Goal: Task Accomplishment & Management: Complete application form

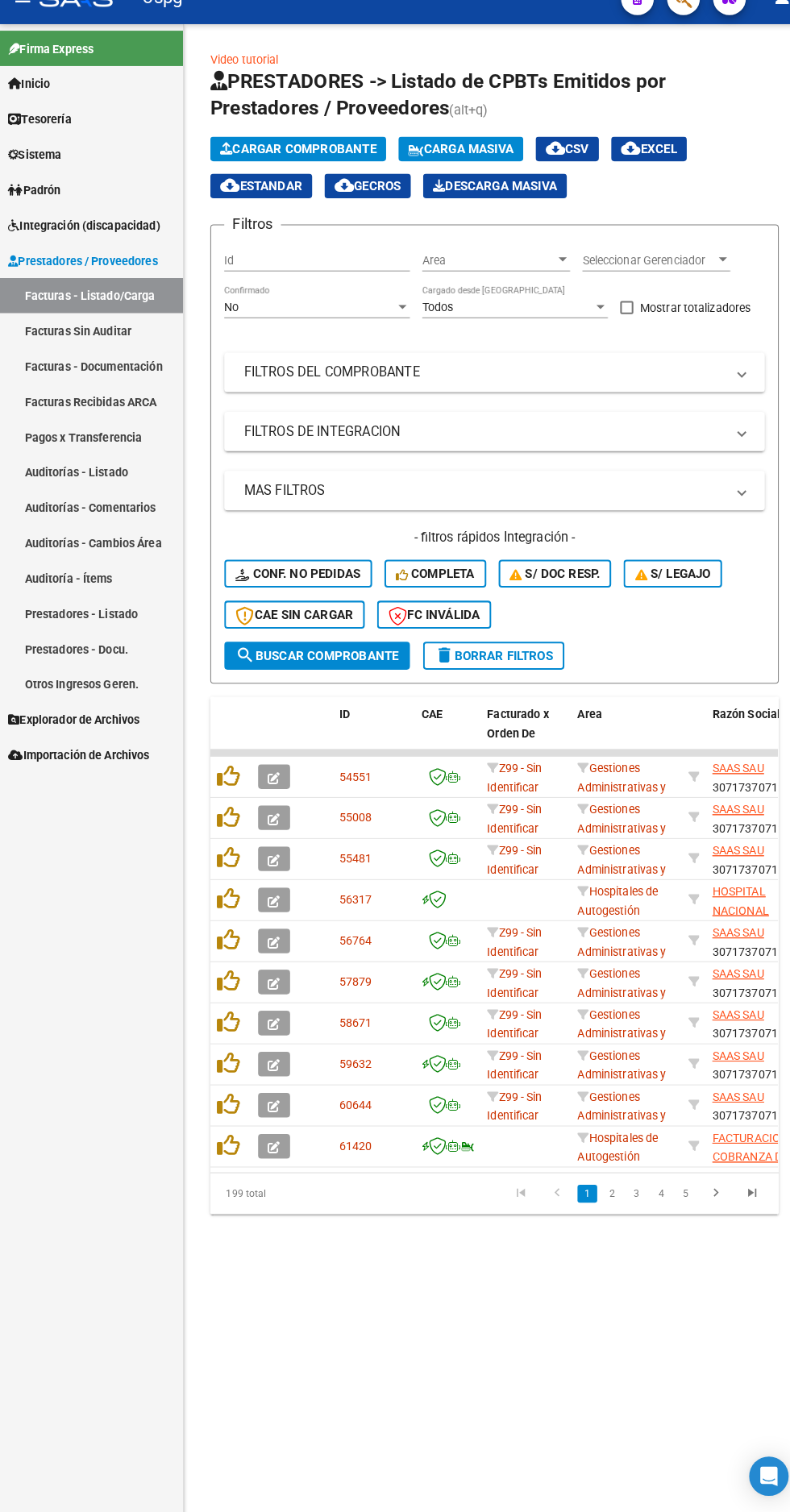
click at [648, 1198] on link "4" at bounding box center [648, 1199] width 19 height 17
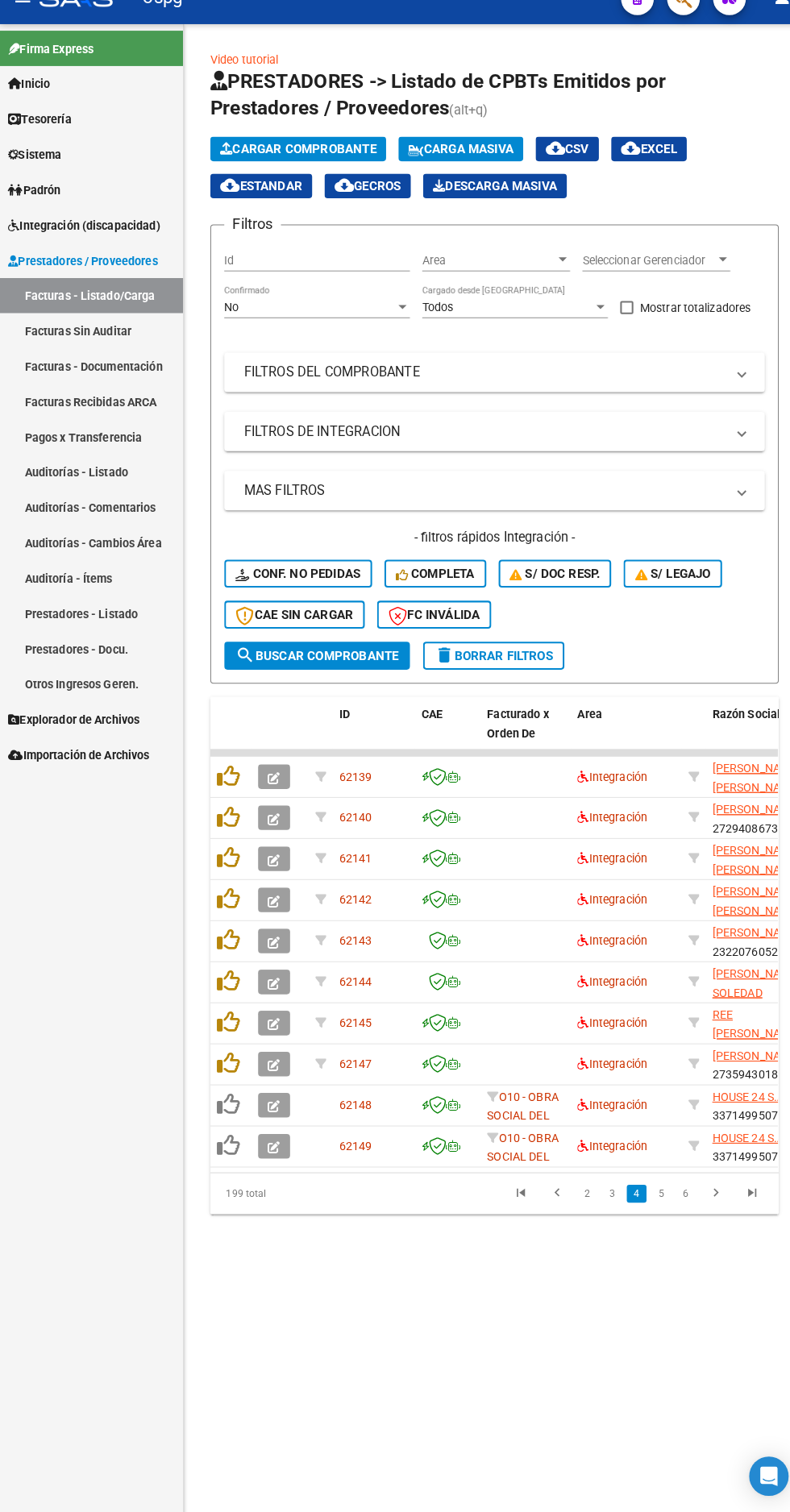
click at [600, 1198] on link "3" at bounding box center [601, 1199] width 19 height 17
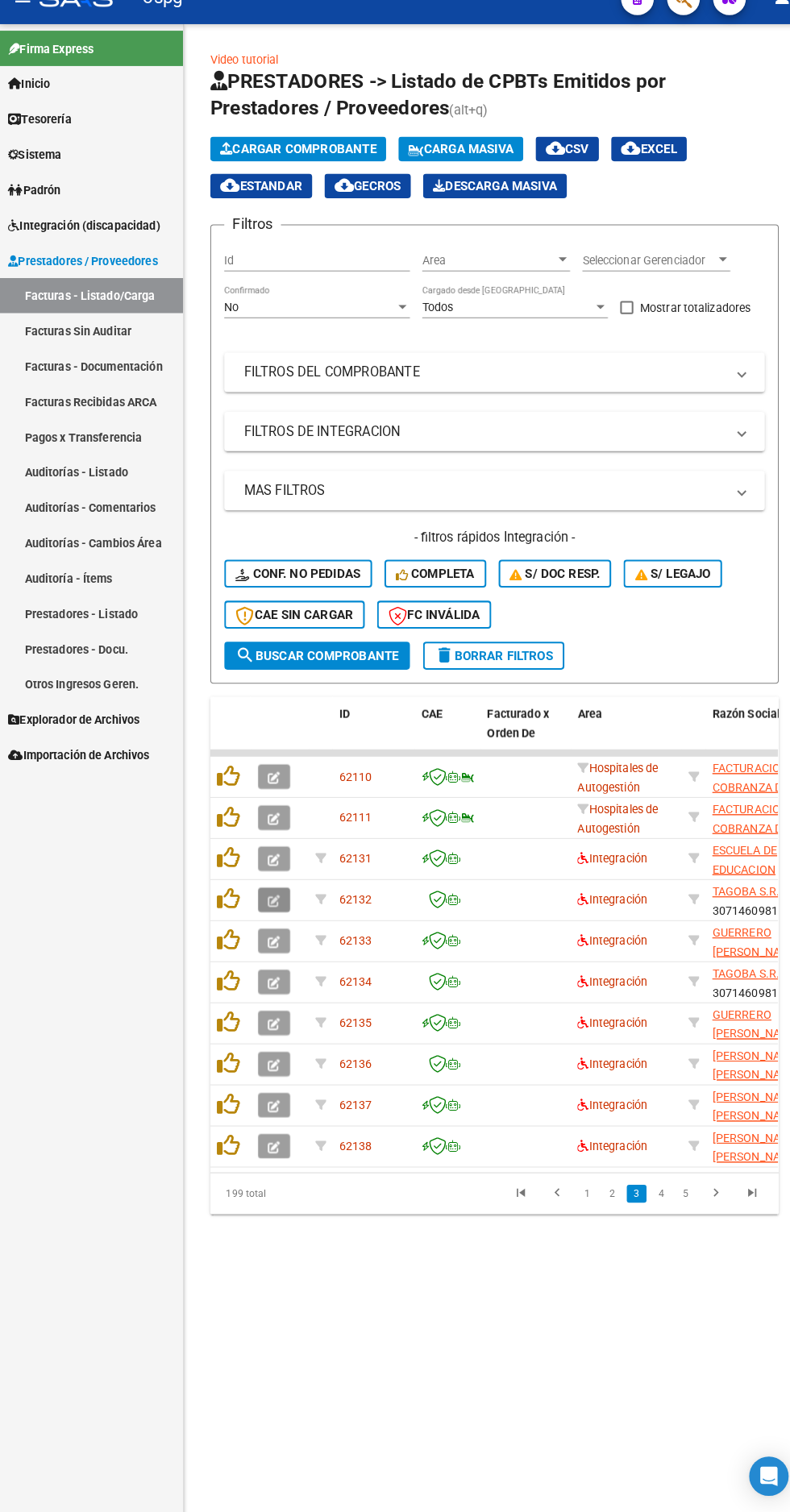
click at [269, 912] on icon "button" at bounding box center [269, 911] width 12 height 12
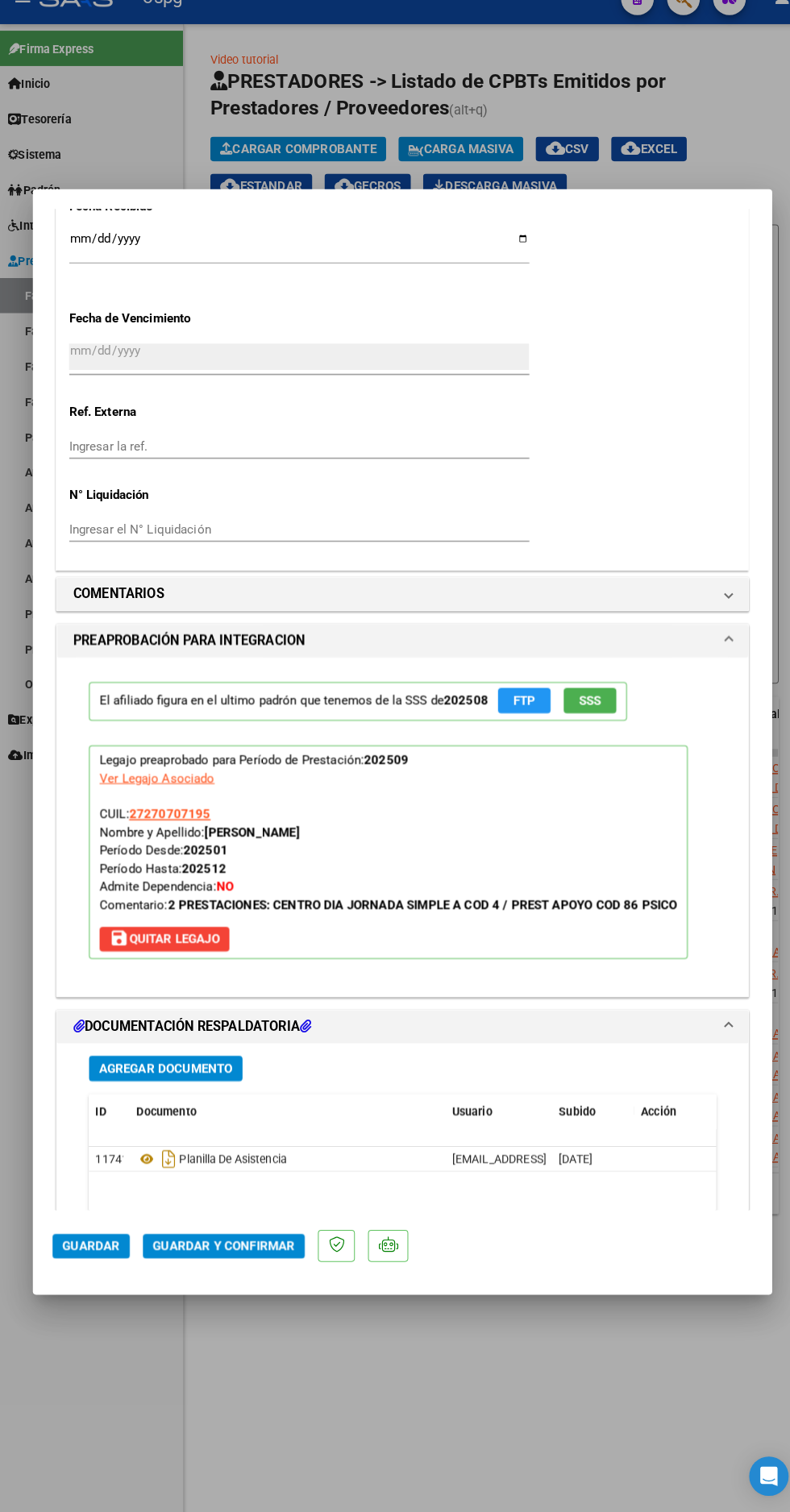
scroll to position [1283, 0]
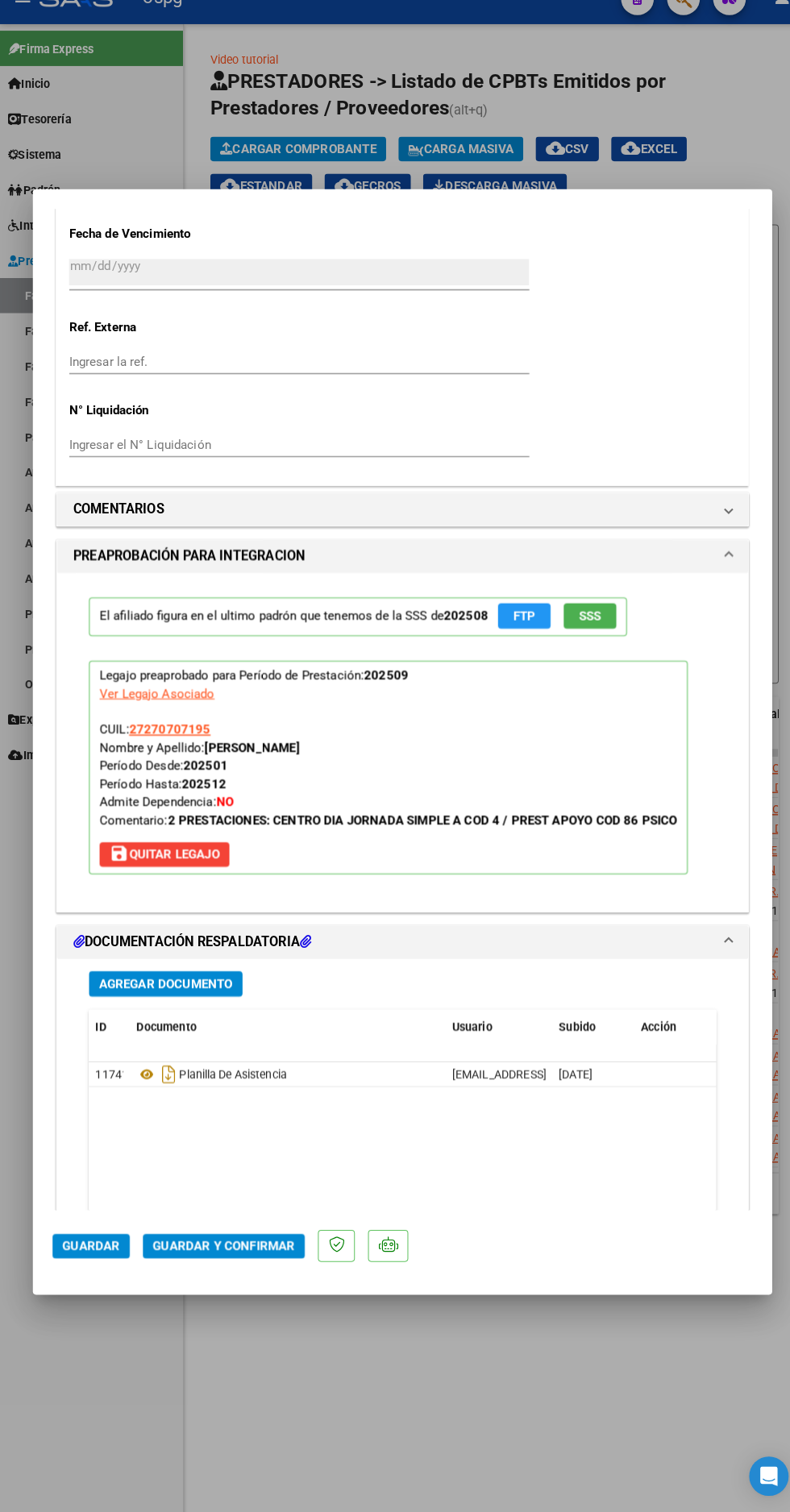
click at [245, 1075] on span "Planilla De Asistencia" at bounding box center [208, 1082] width 147 height 13
click at [165, 1069] on icon "Descargar documento" at bounding box center [165, 1082] width 21 height 26
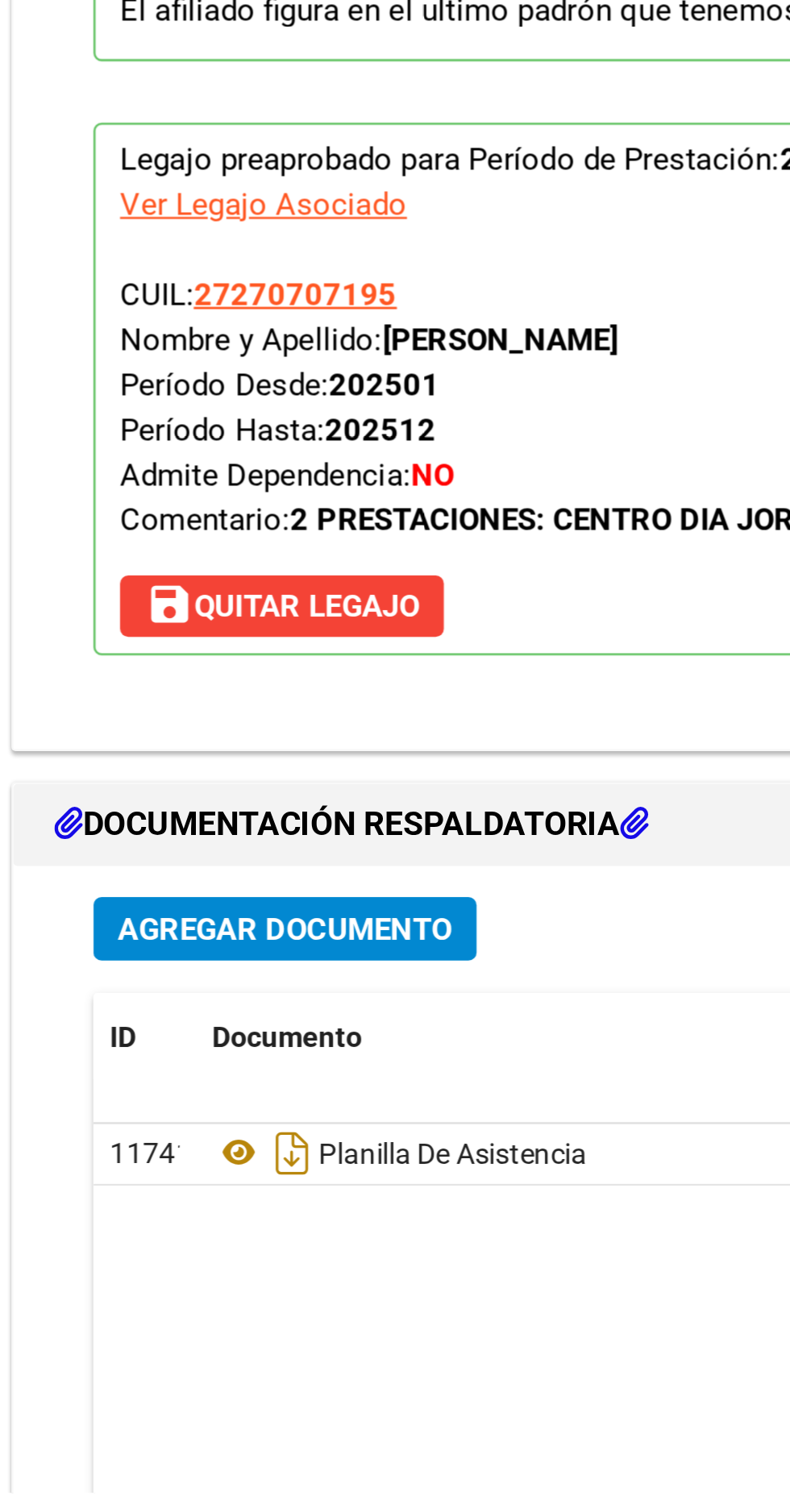
click at [145, 1072] on icon at bounding box center [144, 1082] width 21 height 19
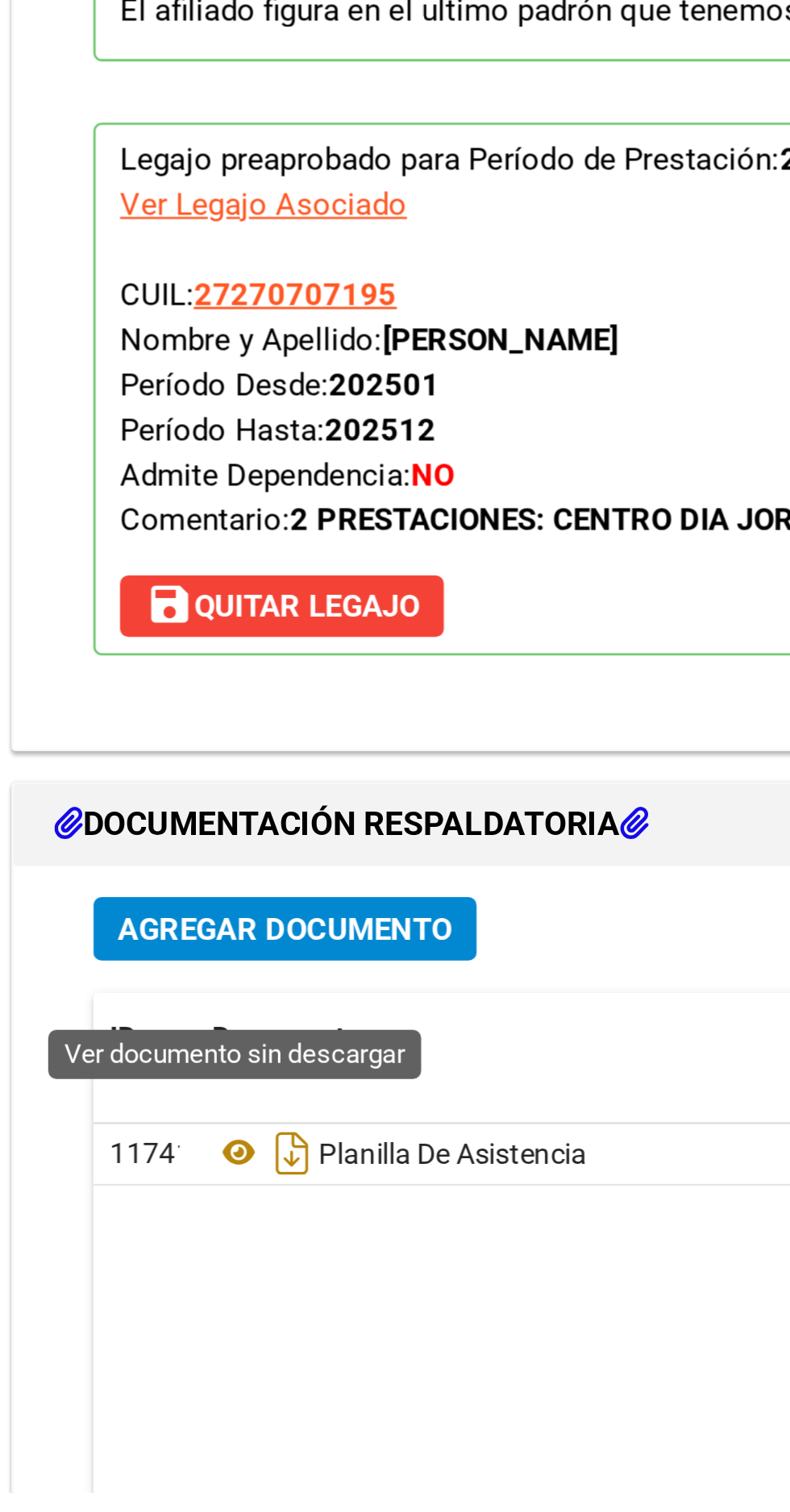
click at [134, 1072] on icon at bounding box center [144, 1082] width 21 height 19
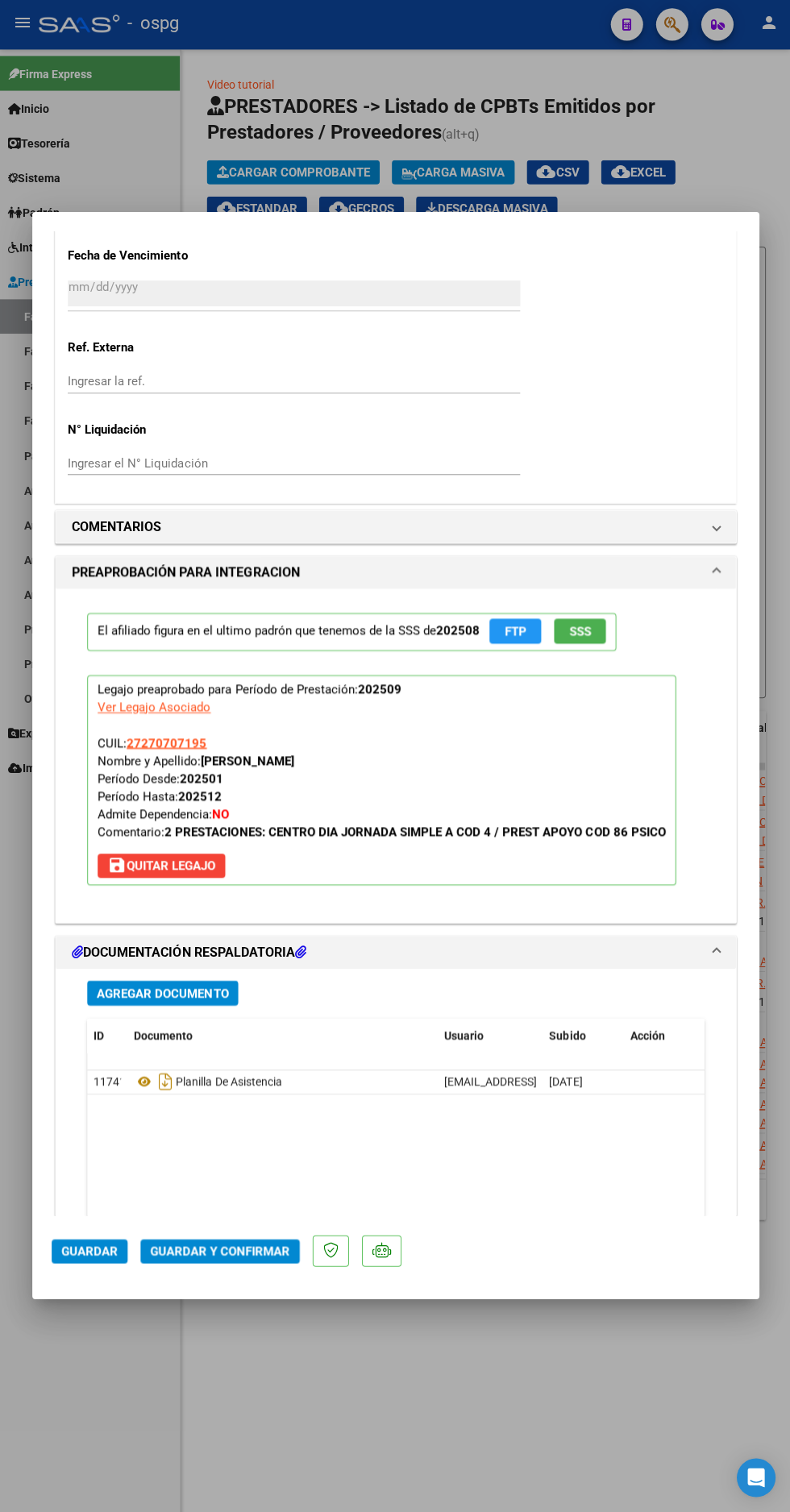
click at [612, 112] on div at bounding box center [395, 756] width 790 height 1512
type input "$ 0,00"
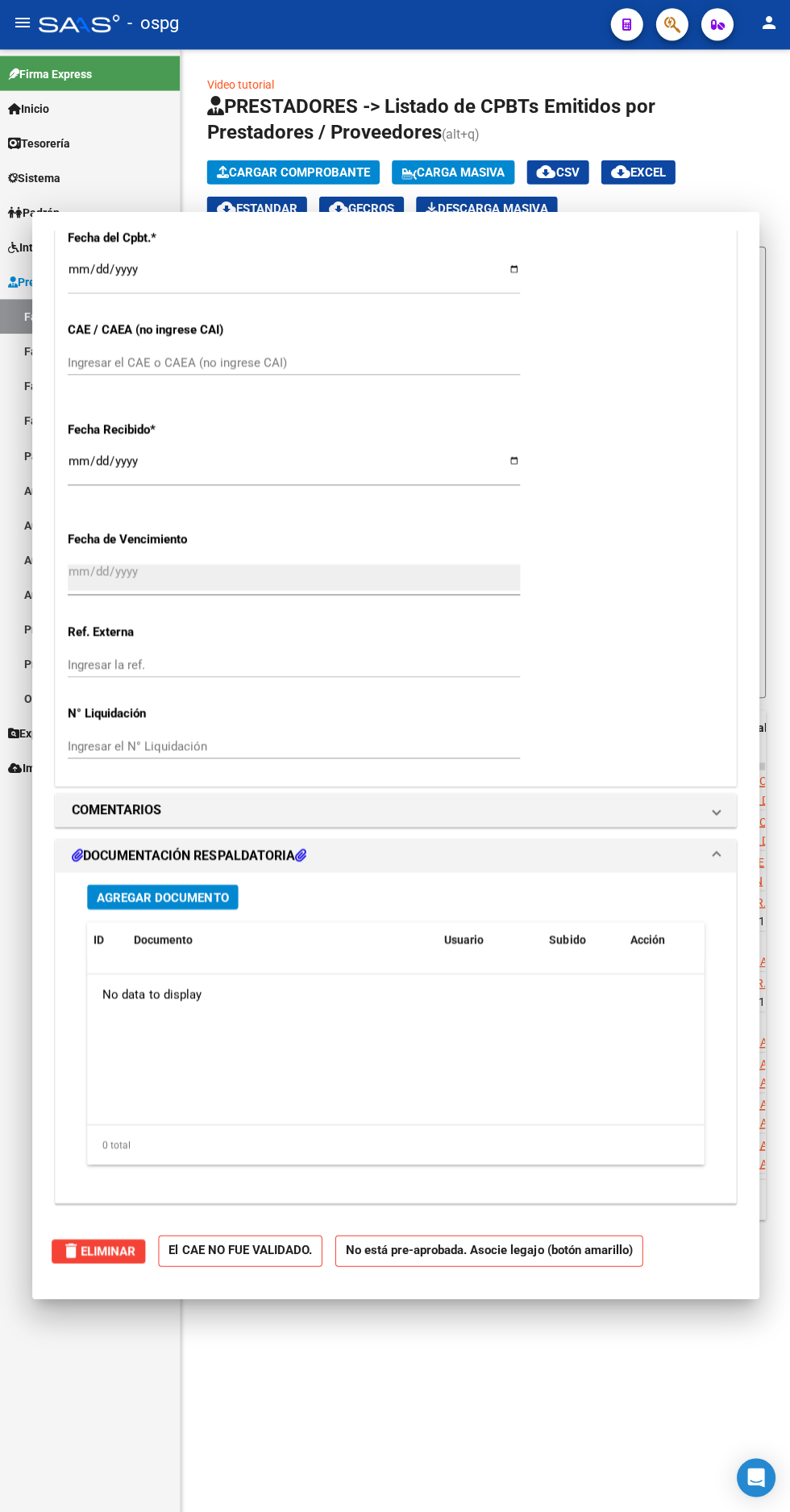
scroll to position [851, 0]
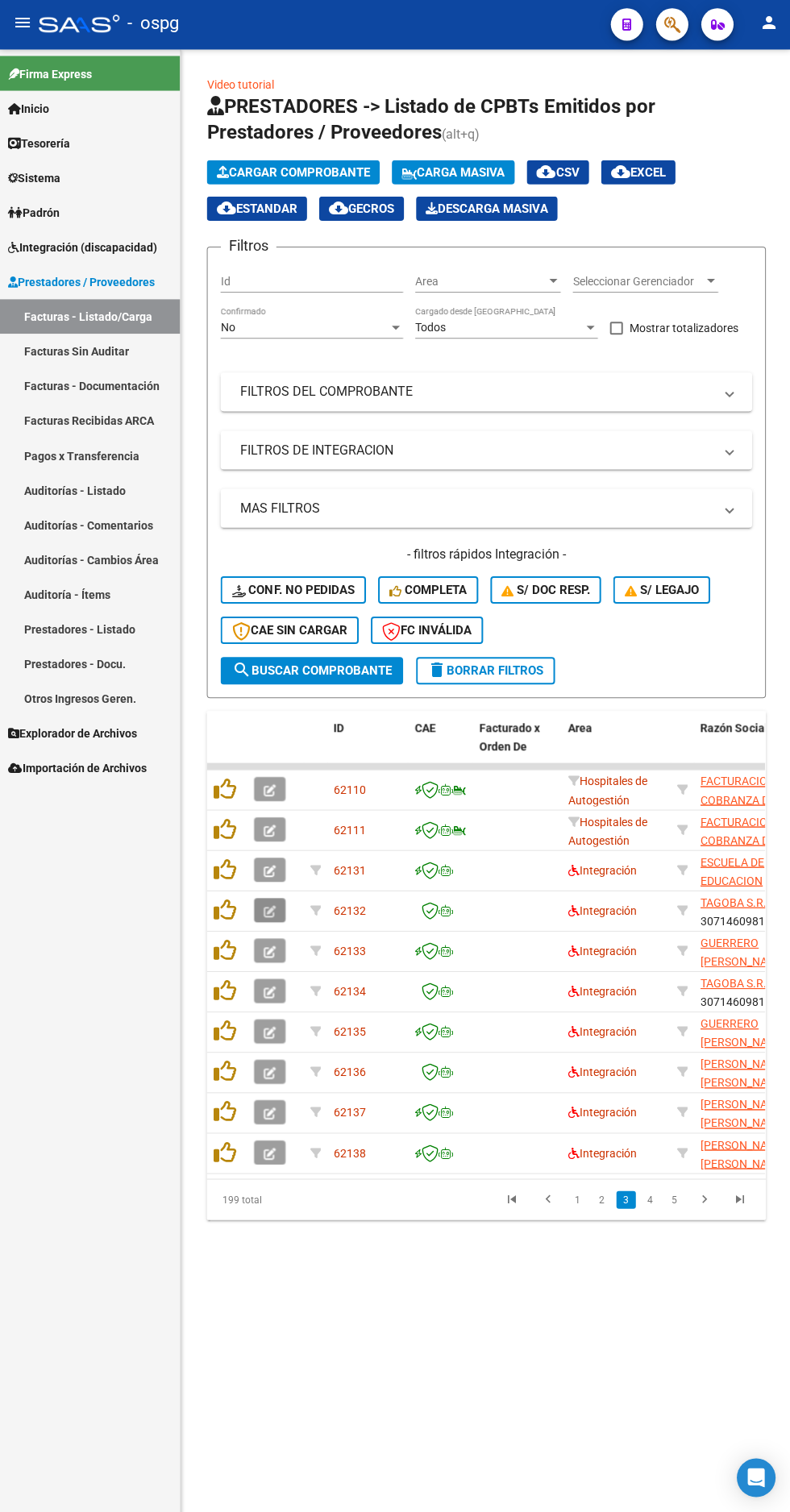
click at [271, 911] on icon "button" at bounding box center [269, 911] width 12 height 12
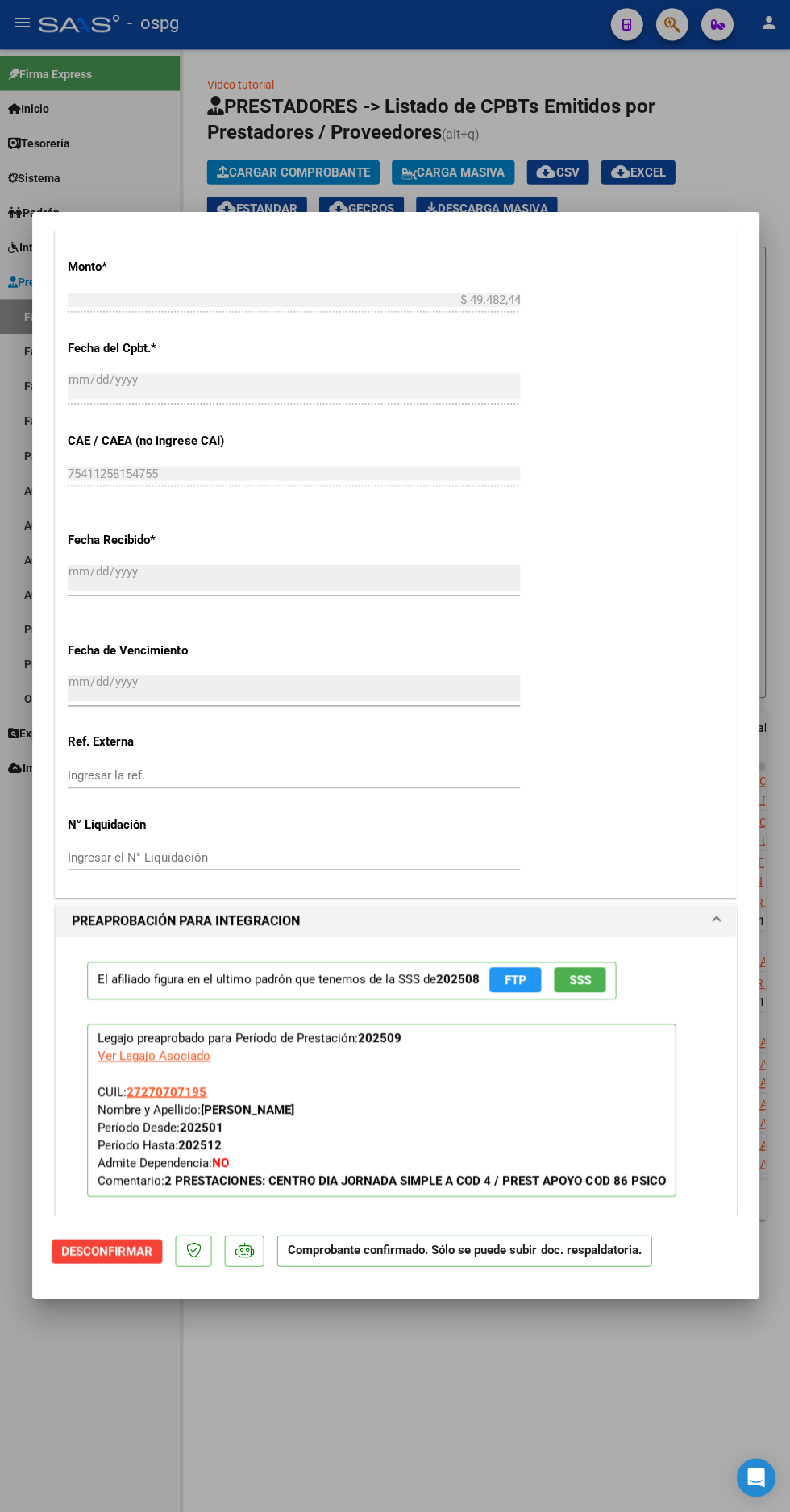
scroll to position [794, 0]
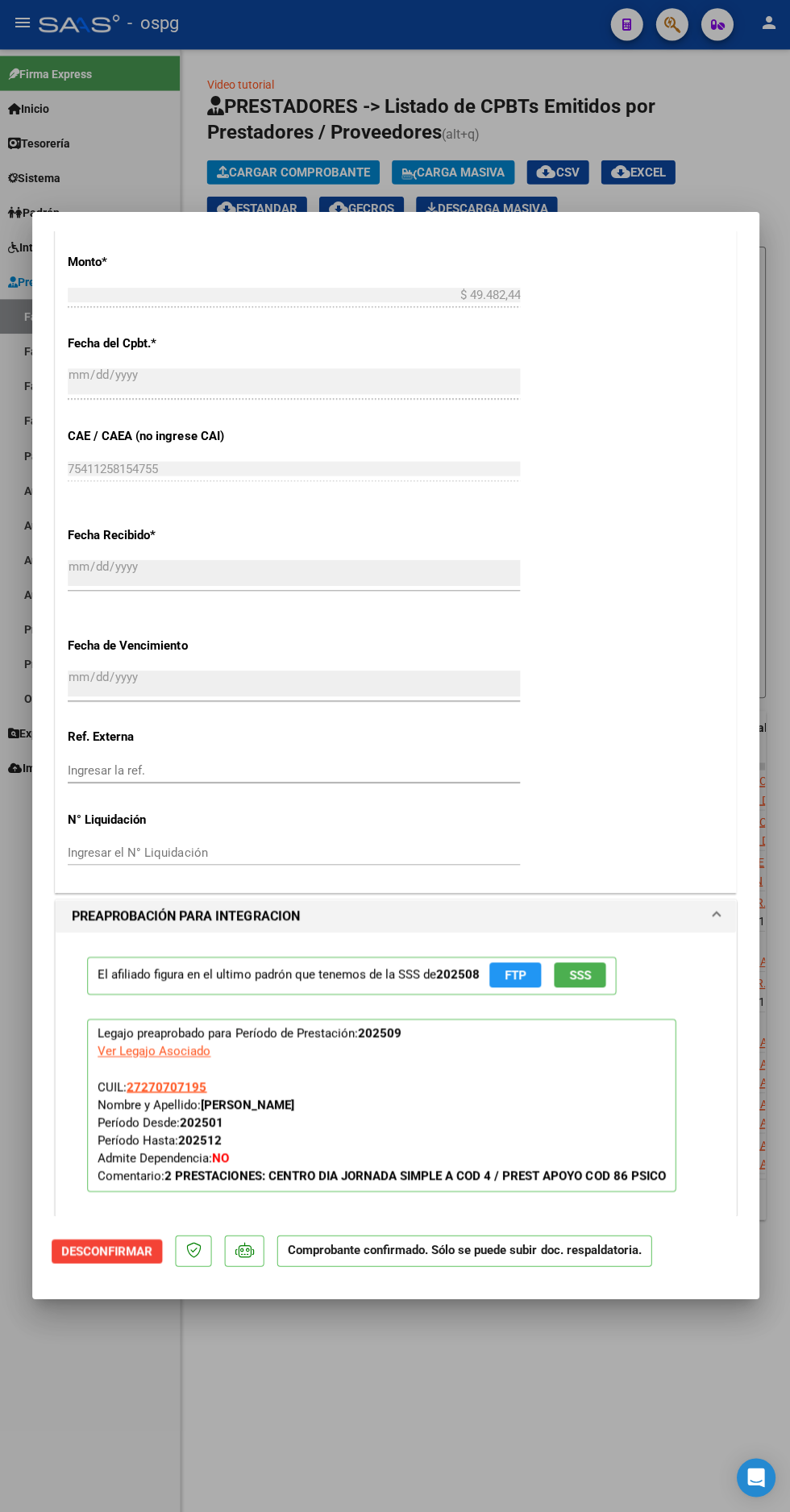
click at [445, 1402] on div at bounding box center [395, 756] width 790 height 1512
type input "$ 0,00"
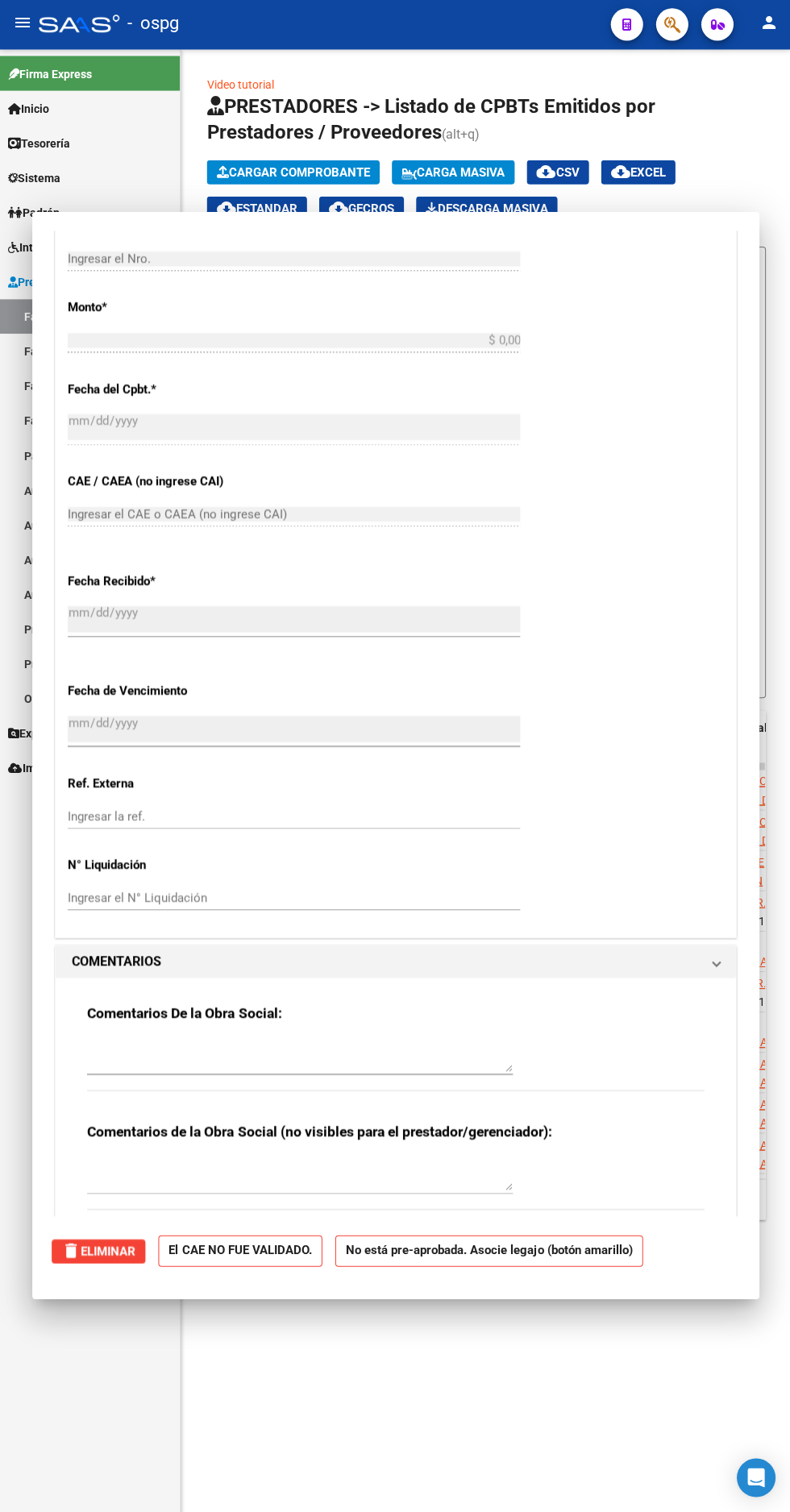
scroll to position [840, 0]
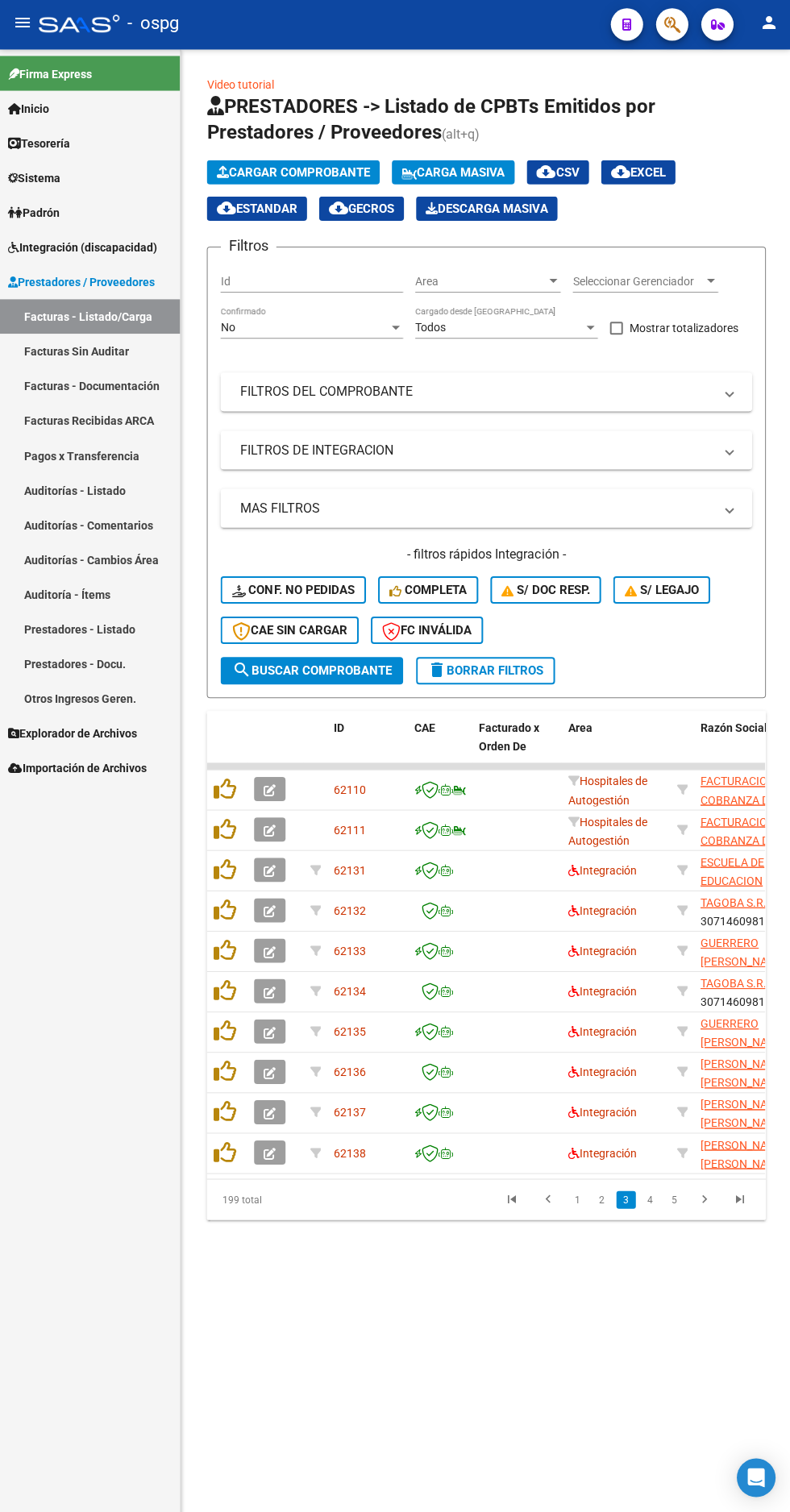
click at [600, 1198] on link "2" at bounding box center [601, 1199] width 19 height 17
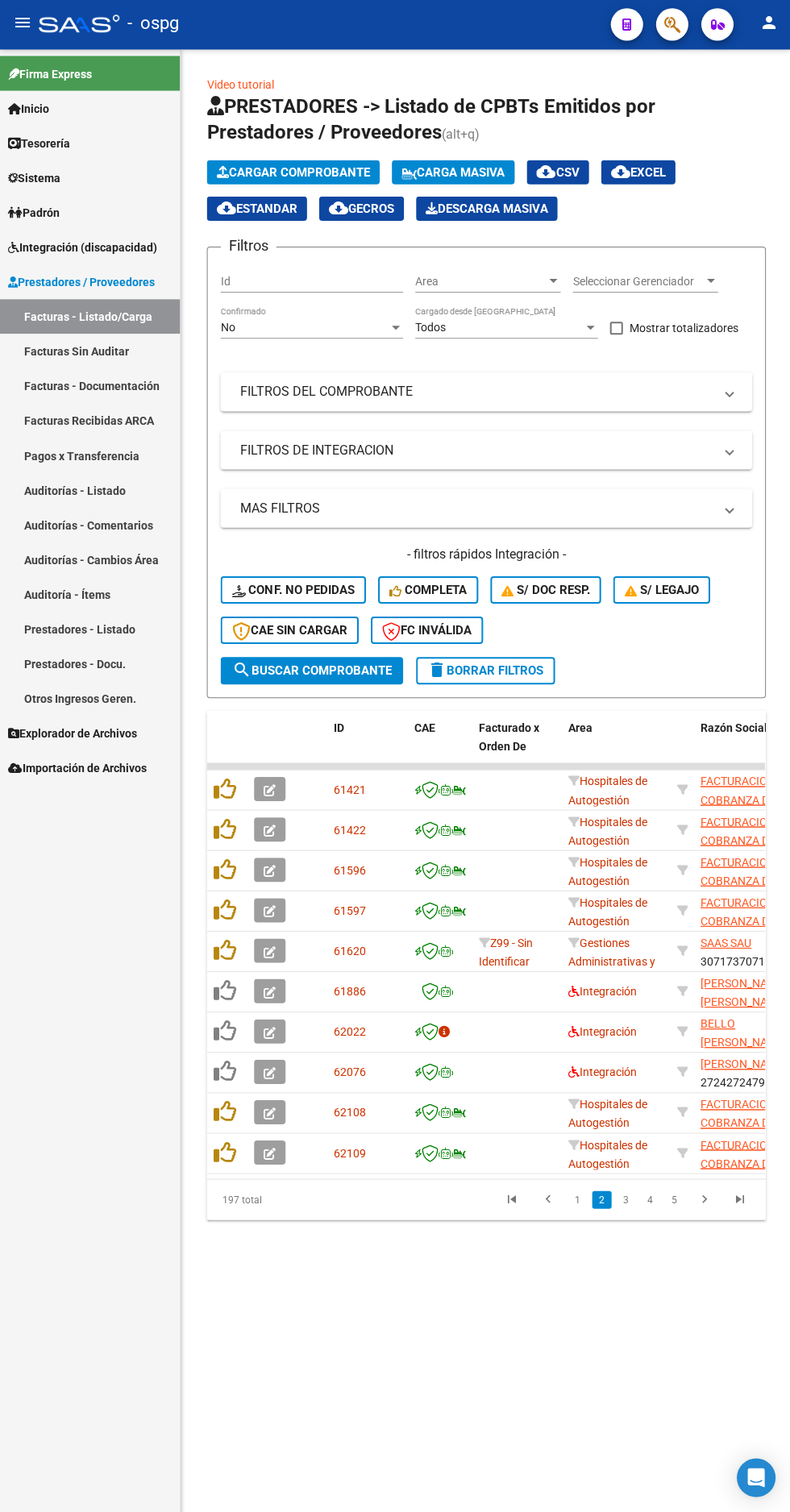
click at [617, 1194] on link "3" at bounding box center [624, 1199] width 19 height 17
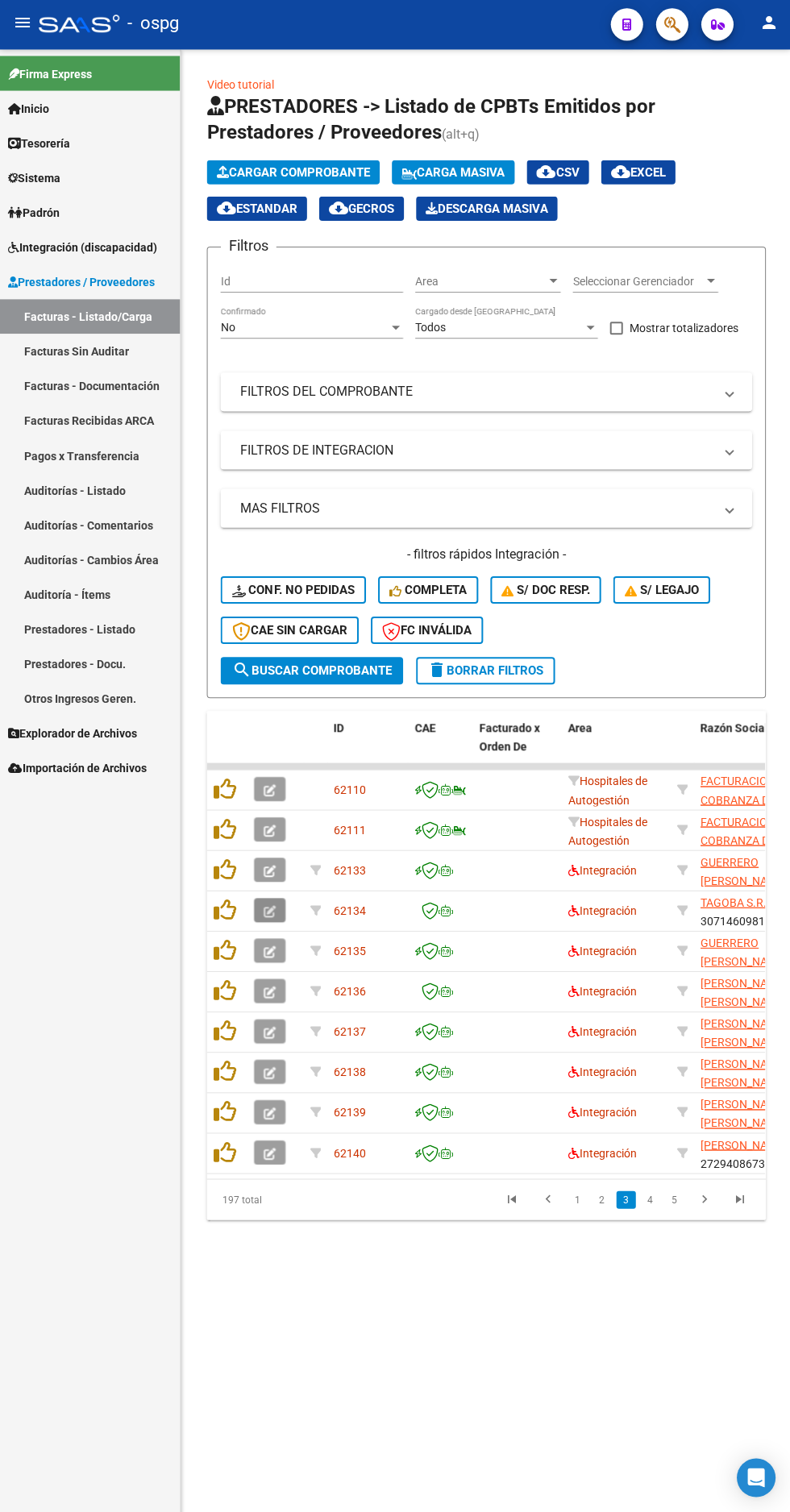
click at [269, 911] on icon "button" at bounding box center [269, 911] width 12 height 12
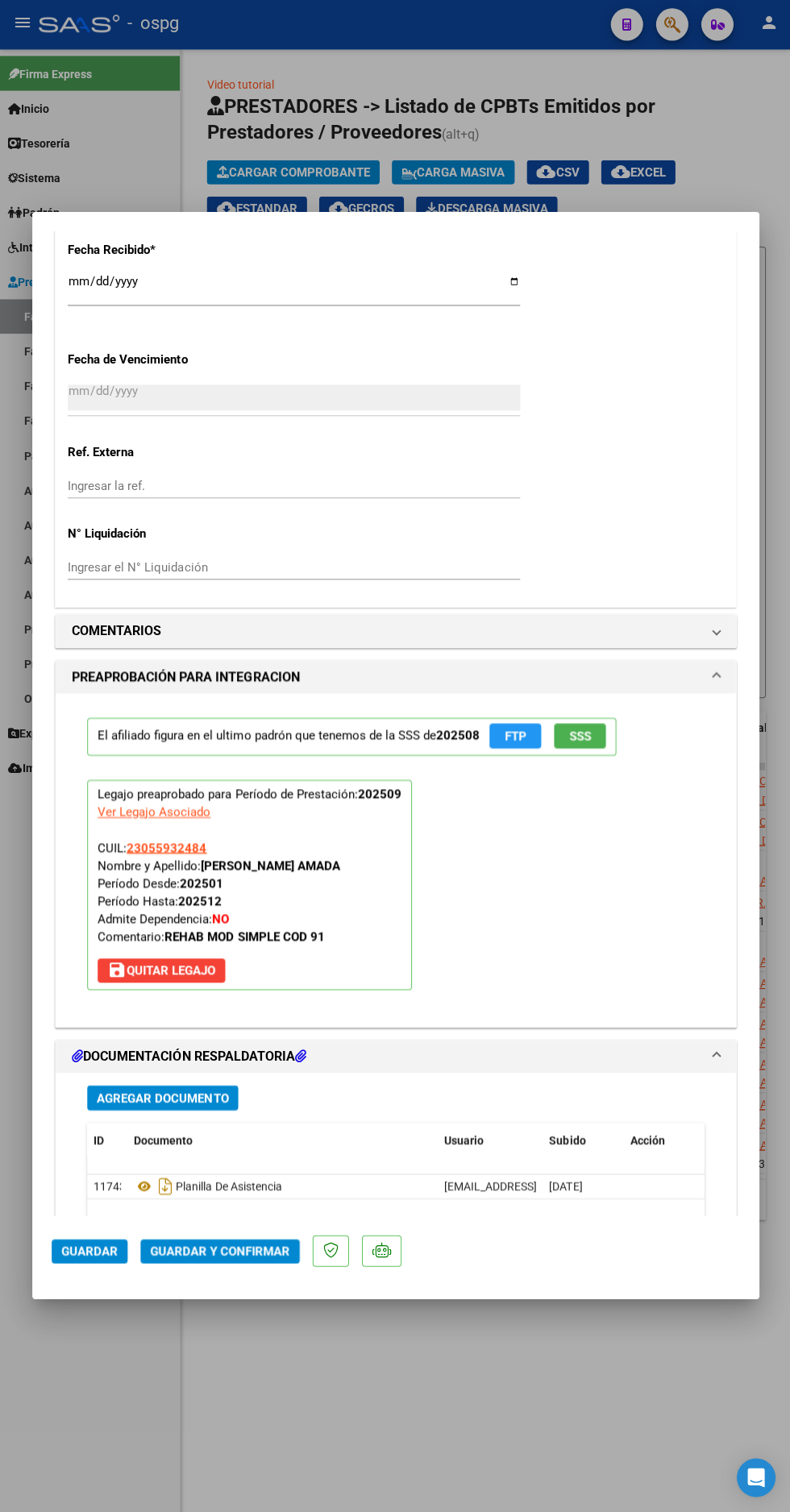
scroll to position [1180, 0]
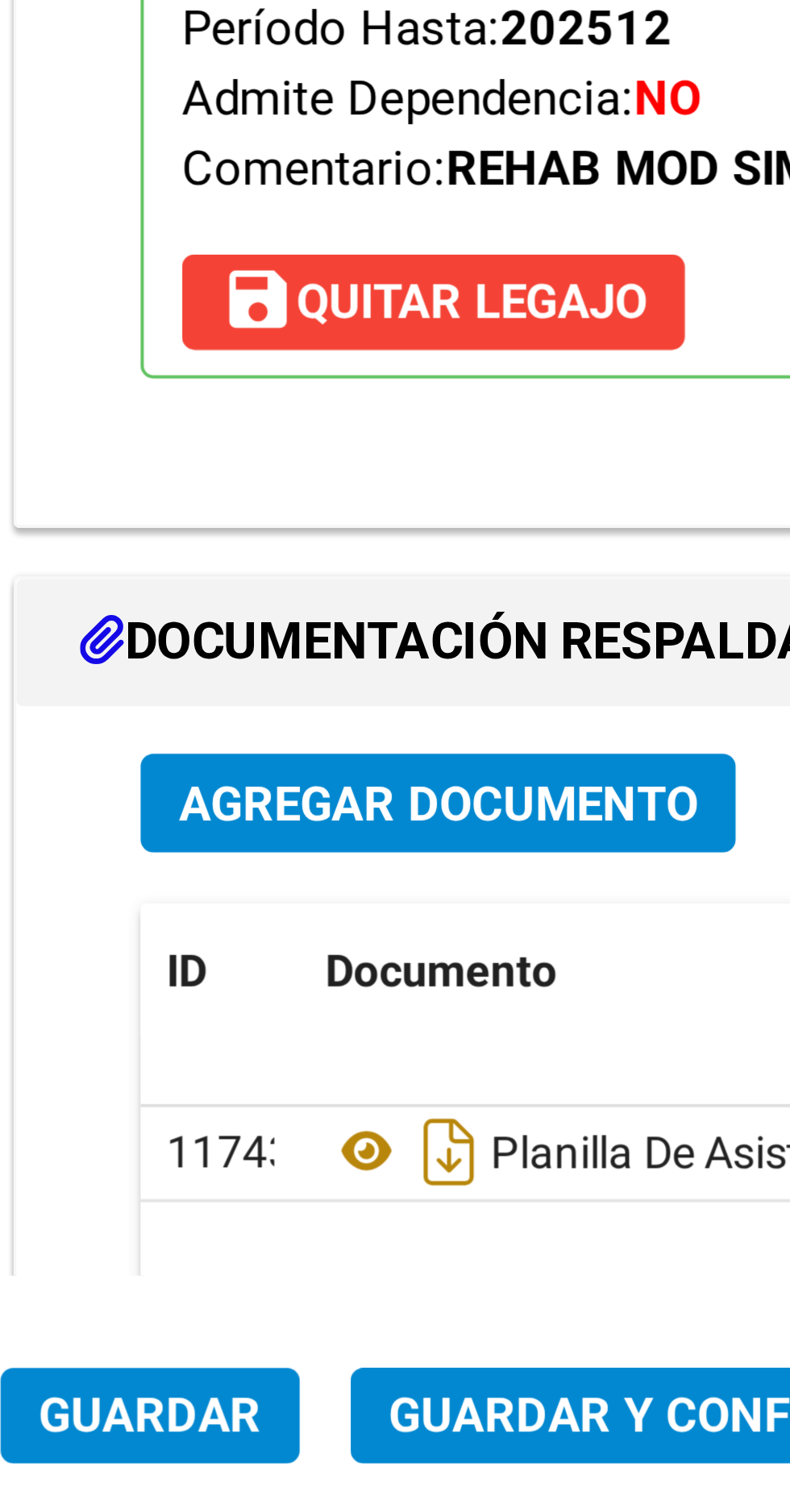
click at [140, 1174] on icon at bounding box center [144, 1184] width 21 height 19
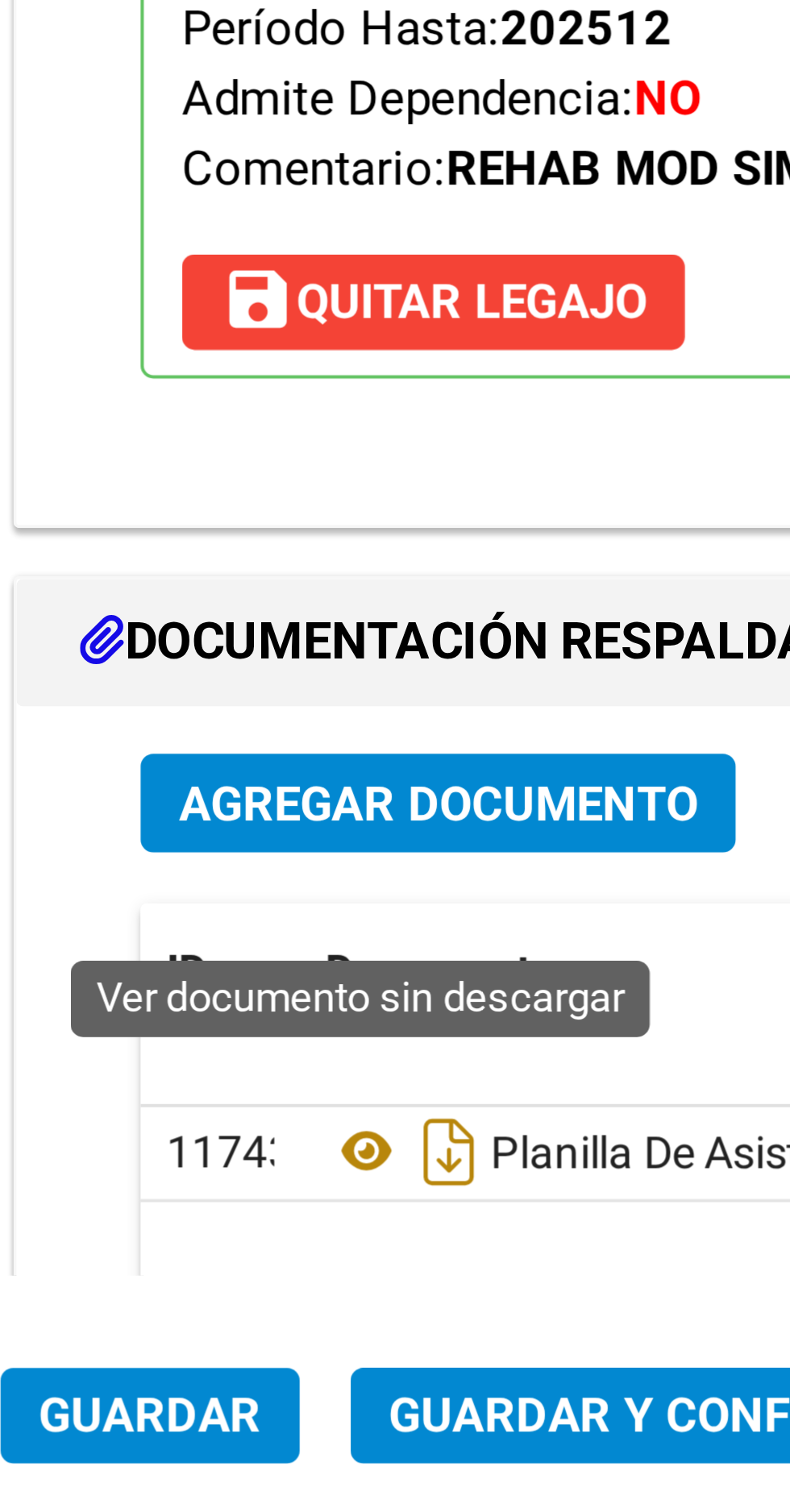
click at [166, 1172] on icon "Descargar documento" at bounding box center [165, 1185] width 21 height 26
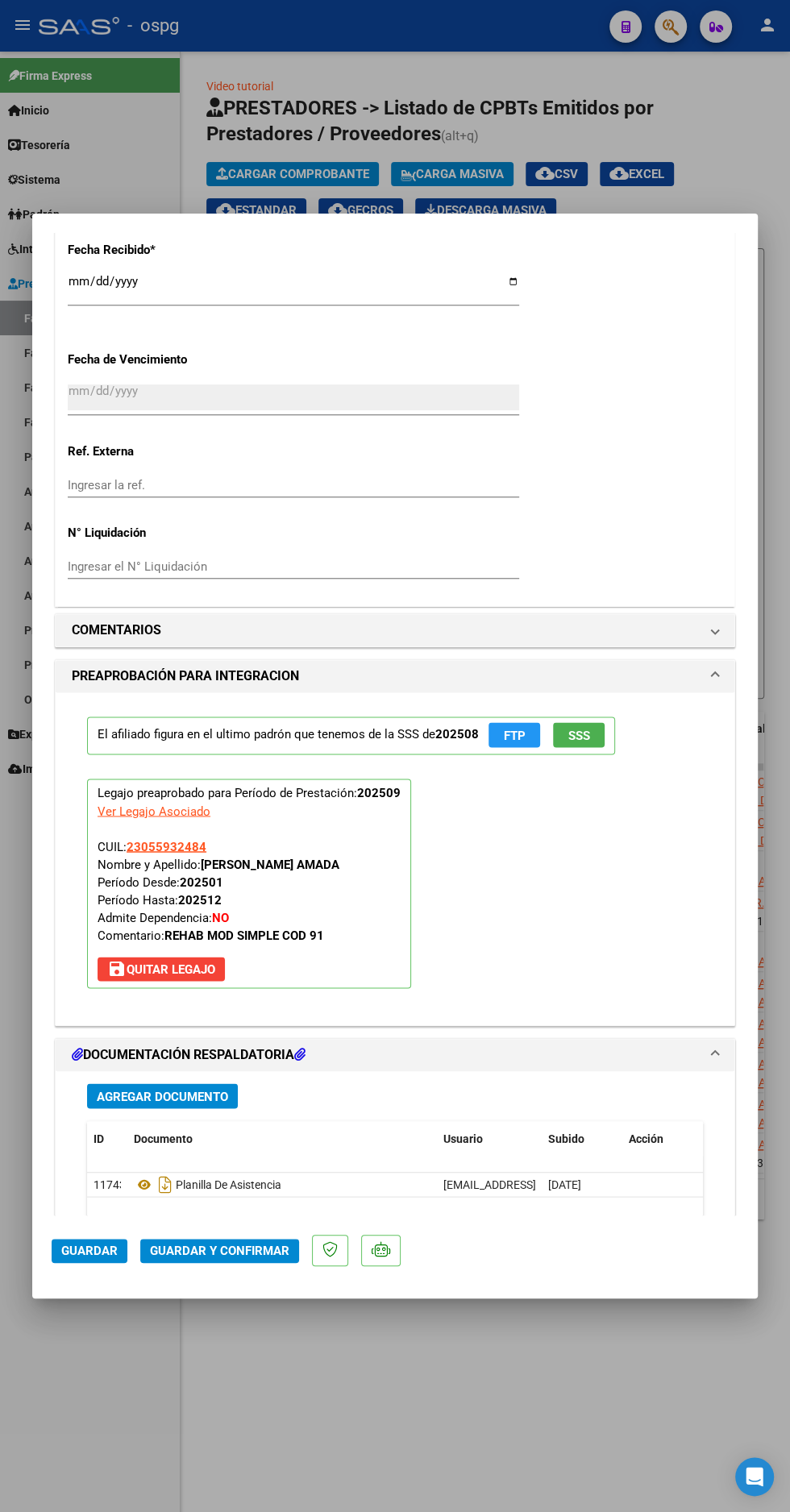
click at [781, 106] on div at bounding box center [395, 756] width 790 height 1512
type input "$ 0,00"
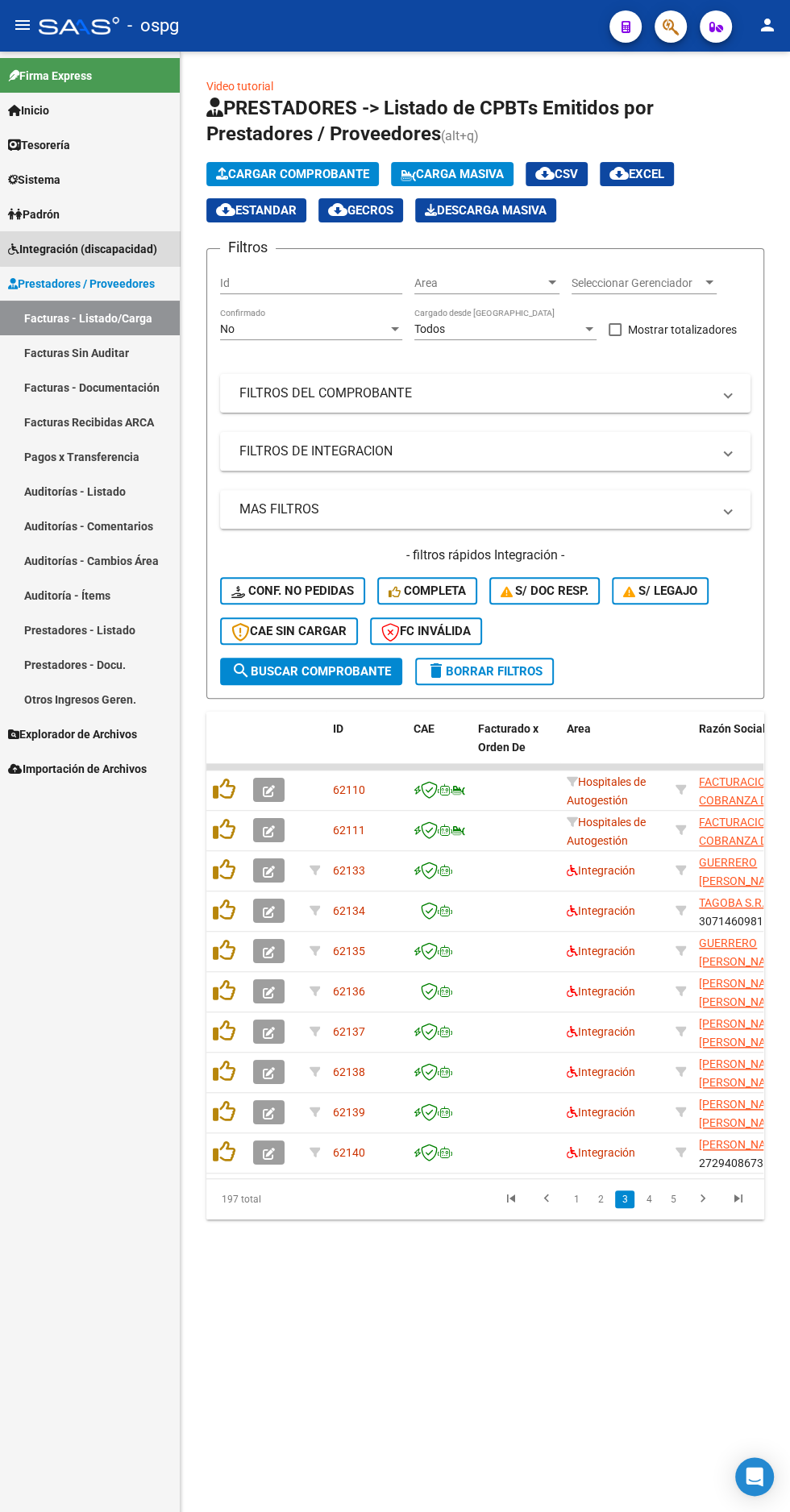
click at [114, 247] on span "Integración (discapacidad)" at bounding box center [83, 248] width 149 height 17
